Goal: Manage account settings

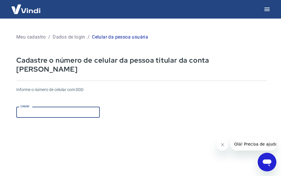
click at [47, 107] on input "Celular" at bounding box center [57, 112] width 83 height 11
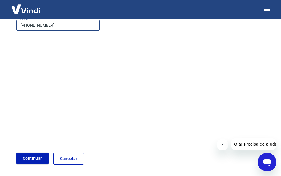
scroll to position [99, 0]
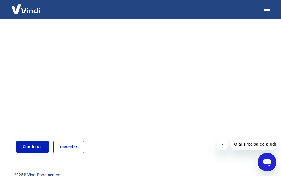
type input "[PHONE_NUMBER]"
click at [72, 141] on link "Cancelar" at bounding box center [68, 147] width 31 height 12
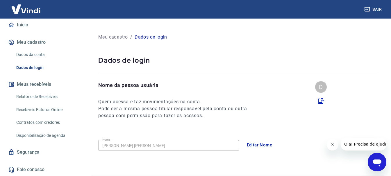
scroll to position [31, 0]
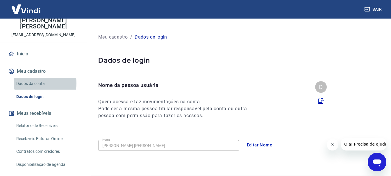
click at [32, 83] on link "Dados da conta" at bounding box center [47, 84] width 66 height 12
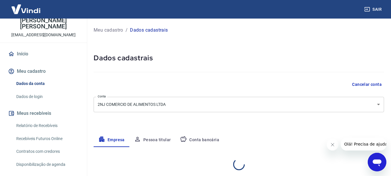
select select "SP"
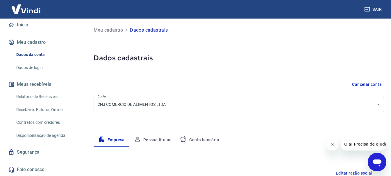
scroll to position [29, 0]
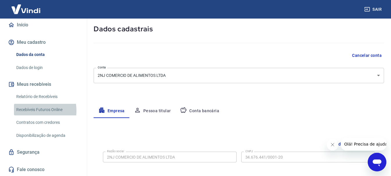
click at [32, 111] on link "Recebíveis Futuros Online" at bounding box center [47, 110] width 66 height 12
